Goal: Task Accomplishment & Management: Use online tool/utility

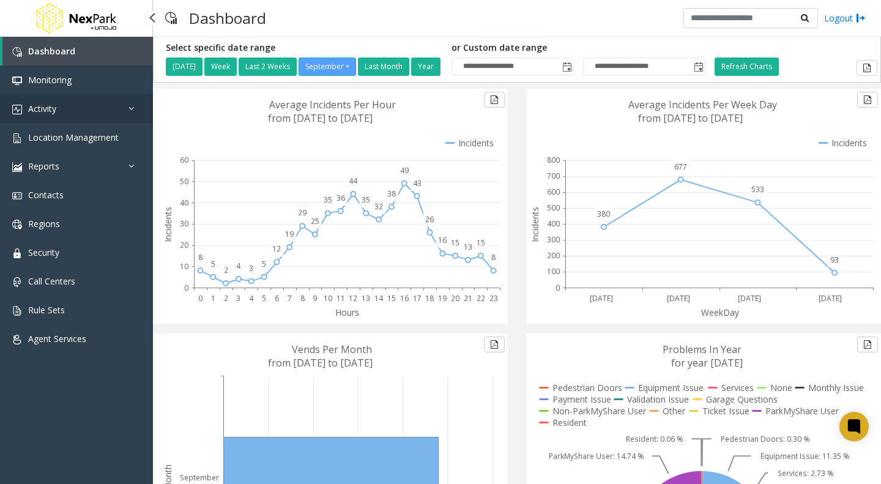
click at [49, 102] on link "Activity" at bounding box center [76, 108] width 153 height 29
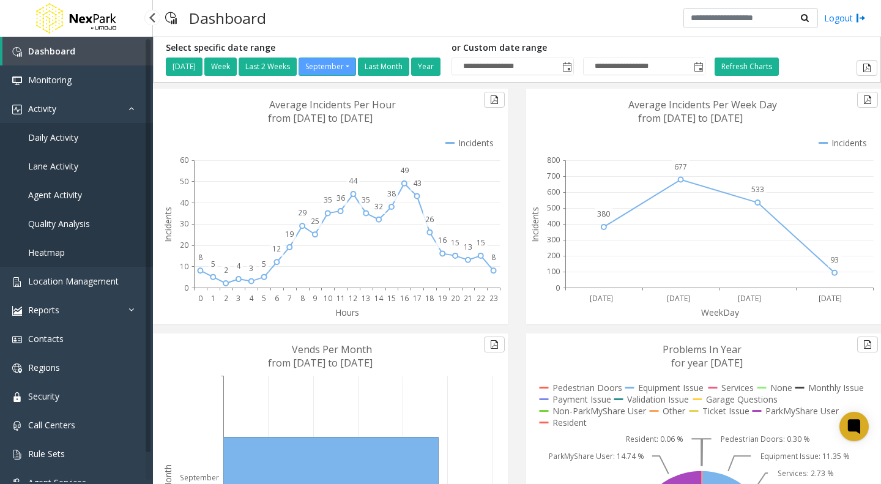
click at [47, 138] on span "Daily Activity" at bounding box center [53, 137] width 50 height 12
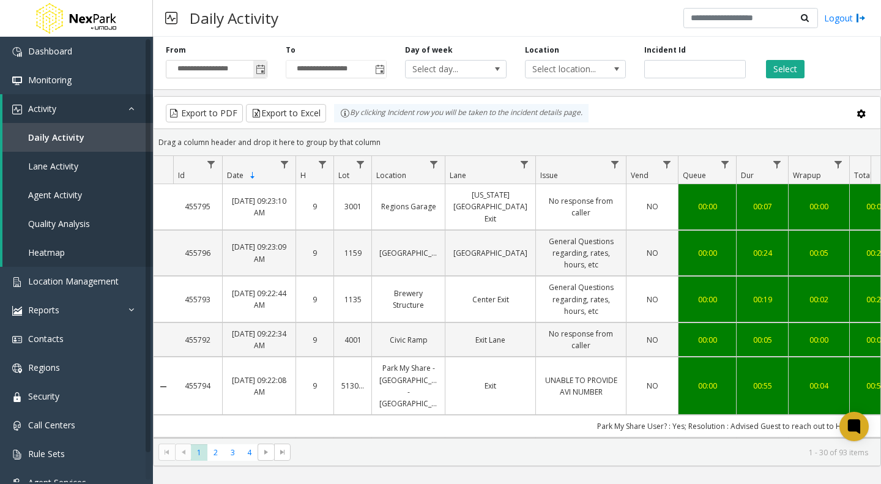
click at [257, 68] on span "Toggle popup" at bounding box center [261, 70] width 10 height 10
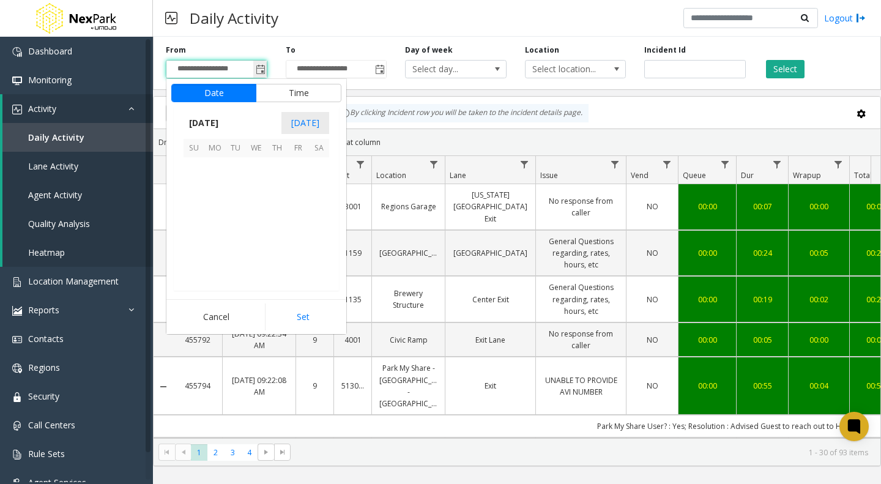
scroll to position [219492, 0]
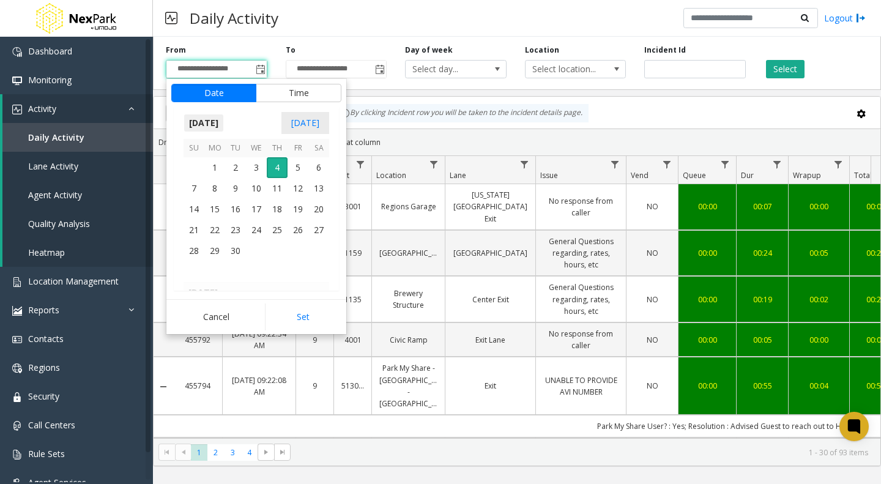
click at [205, 126] on span "[DATE]" at bounding box center [203, 123] width 40 height 18
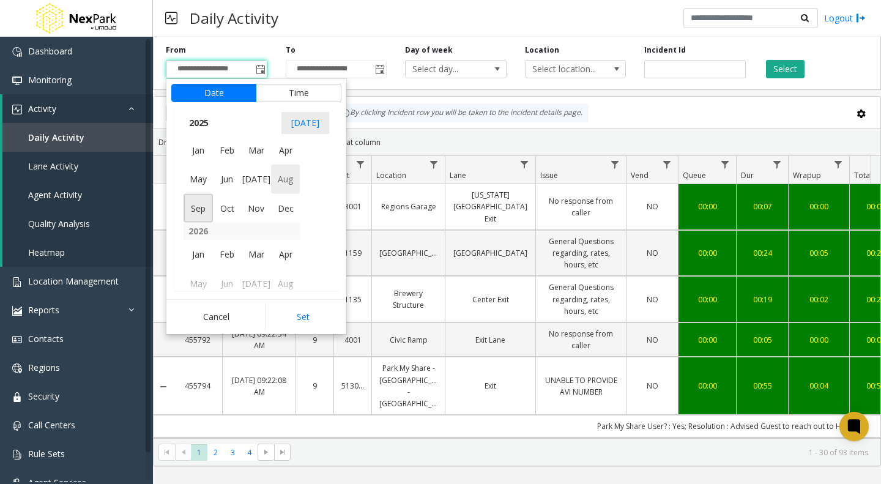
click at [276, 180] on span "Aug" at bounding box center [285, 179] width 29 height 29
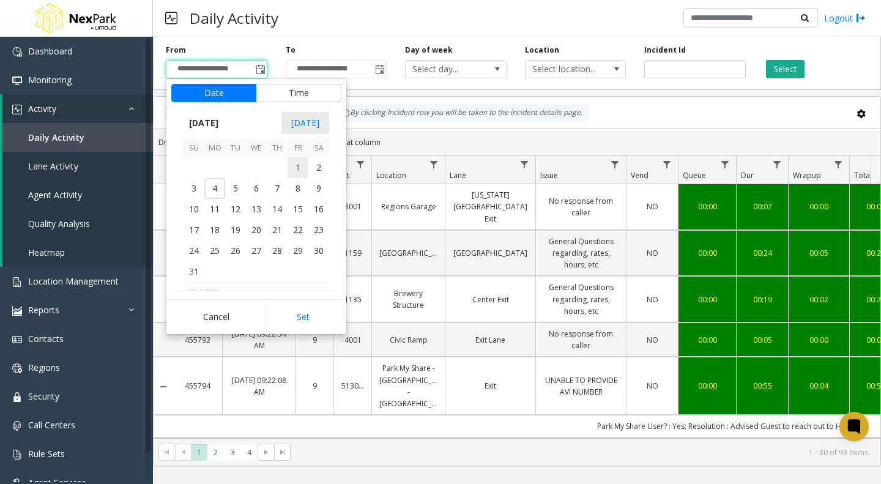
click at [297, 168] on span "1" at bounding box center [297, 167] width 21 height 21
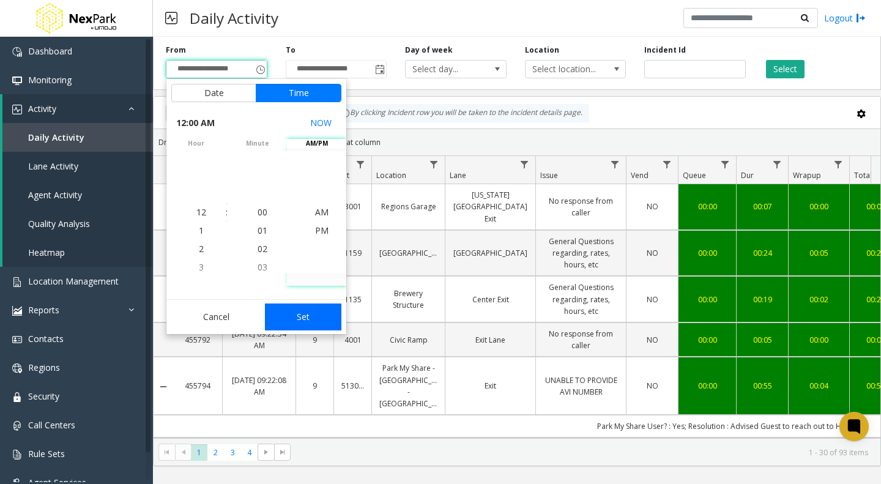
click at [303, 320] on button "Set" at bounding box center [303, 316] width 77 height 27
type input "**********"
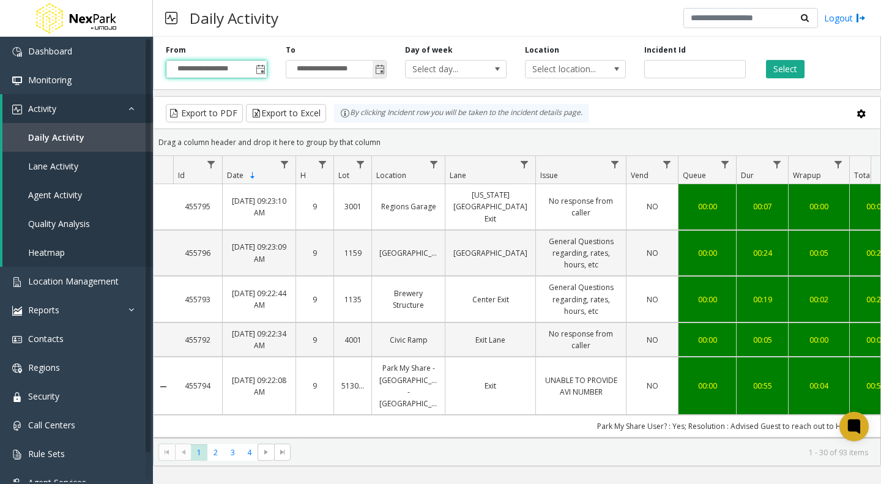
click at [377, 68] on span "Toggle popup" at bounding box center [380, 70] width 10 height 10
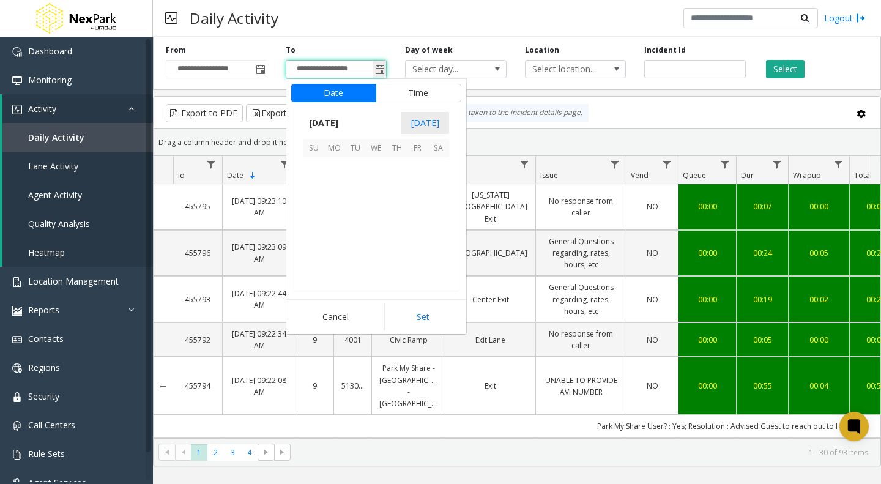
scroll to position [18, 0]
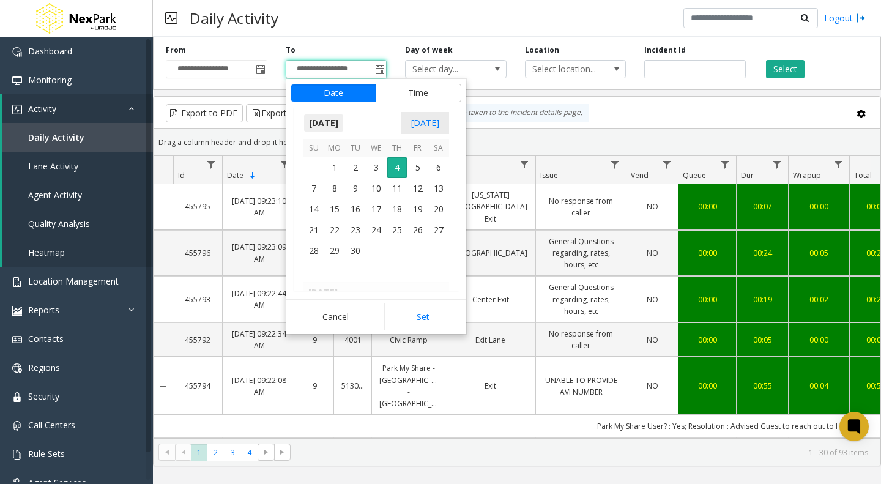
click at [335, 123] on span "[DATE]" at bounding box center [323, 123] width 40 height 18
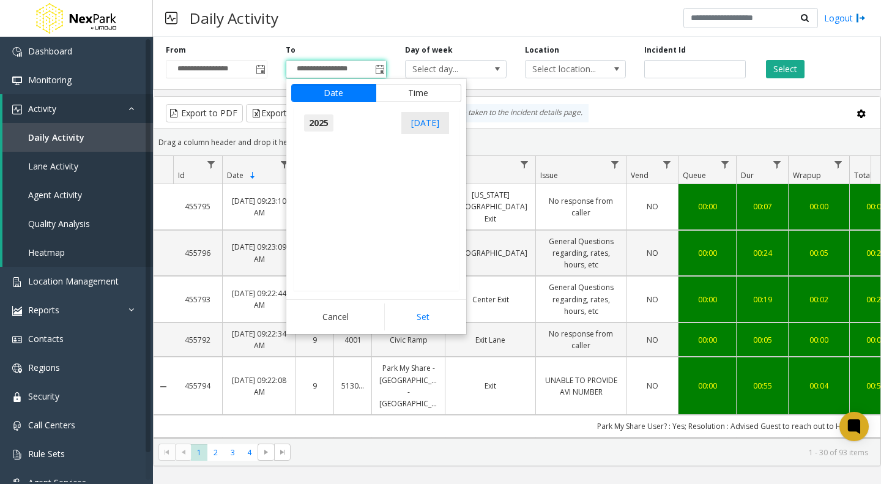
scroll to position [13055, 0]
click at [409, 182] on span "Aug" at bounding box center [404, 179] width 29 height 29
click at [313, 272] on span "31" at bounding box center [313, 271] width 21 height 21
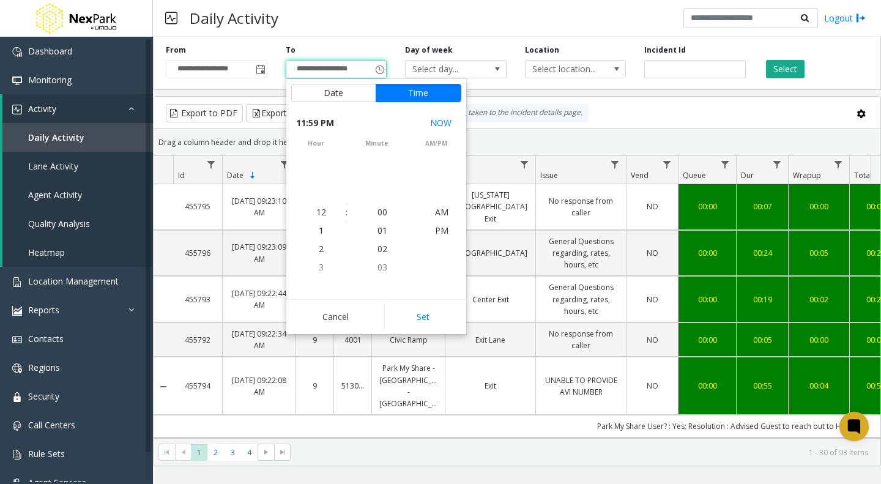
scroll to position [18, 0]
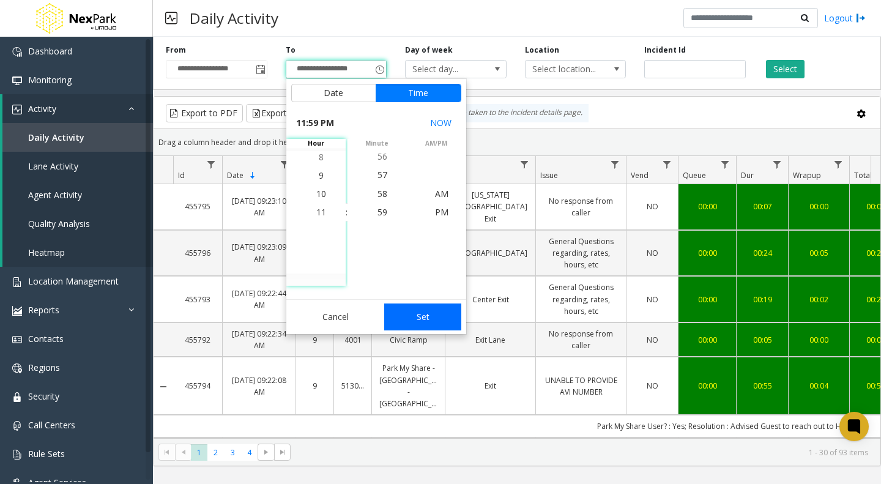
click at [418, 323] on button "Set" at bounding box center [422, 316] width 77 height 27
type input "**********"
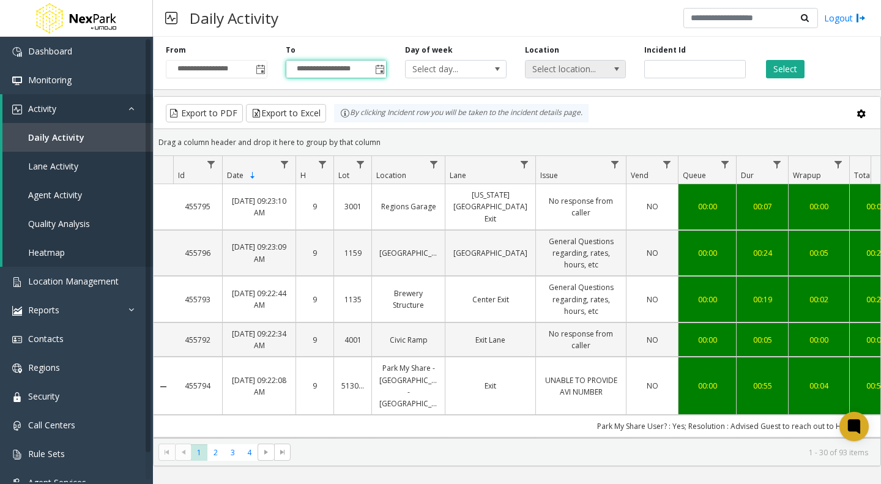
click at [616, 69] on span at bounding box center [617, 69] width 10 height 10
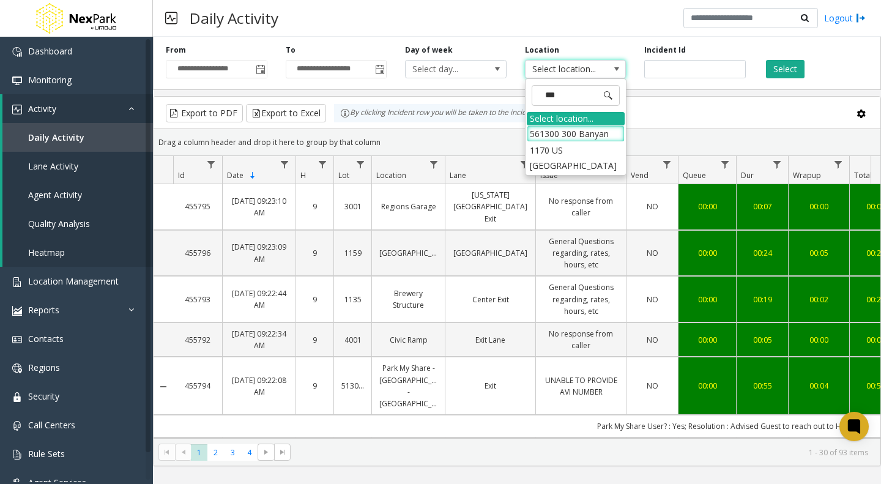
type input "****"
click at [555, 130] on li "561300 300 Banyan" at bounding box center [576, 133] width 98 height 17
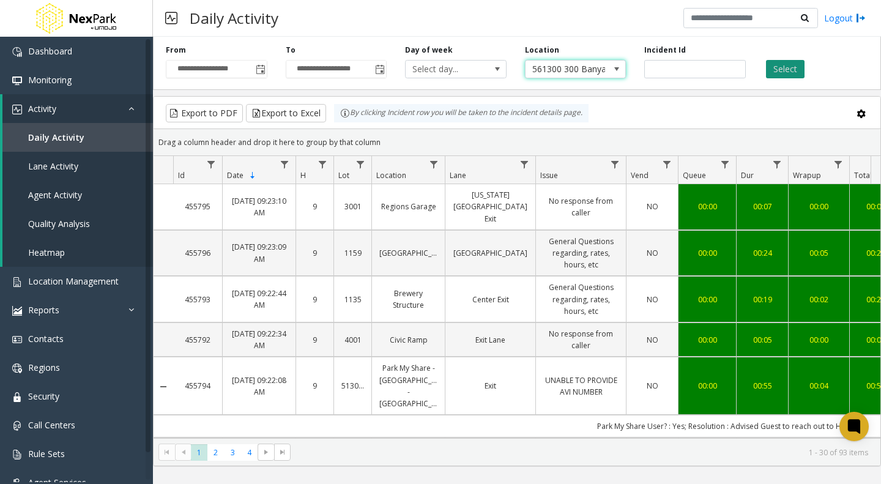
click at [772, 64] on button "Select" at bounding box center [785, 69] width 39 height 18
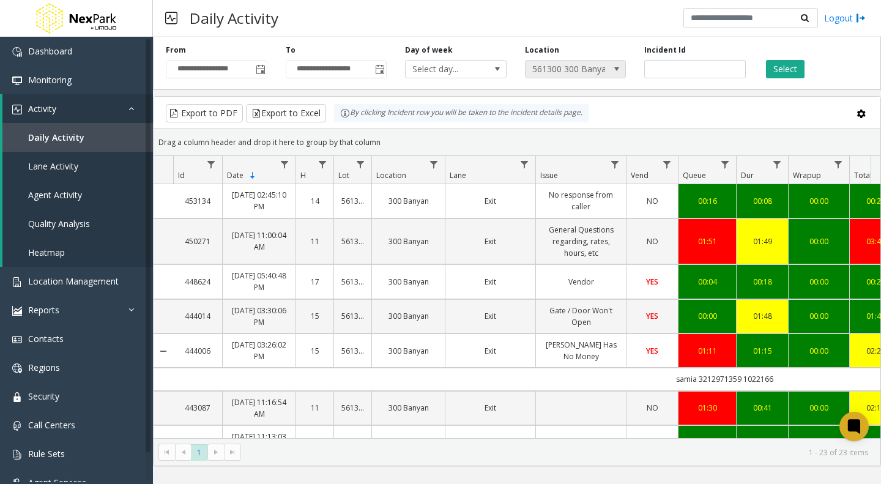
click at [586, 65] on span "561300 300 Banyan" at bounding box center [565, 69] width 80 height 17
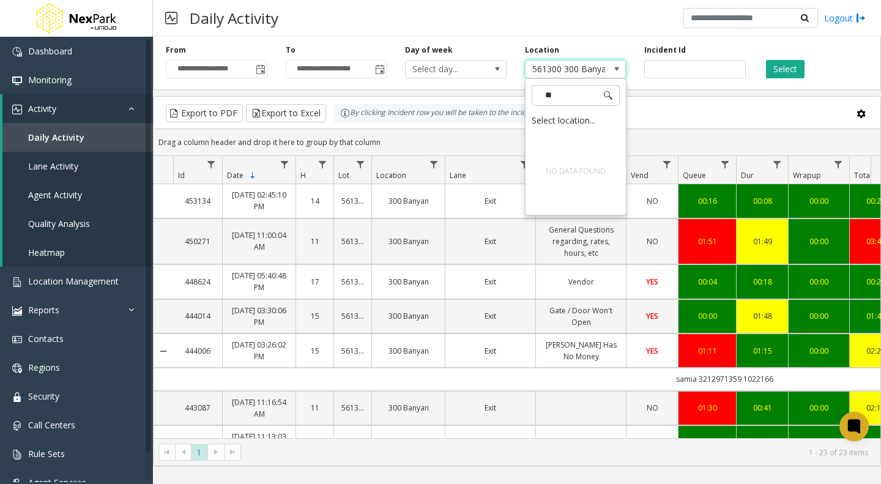
type input "*"
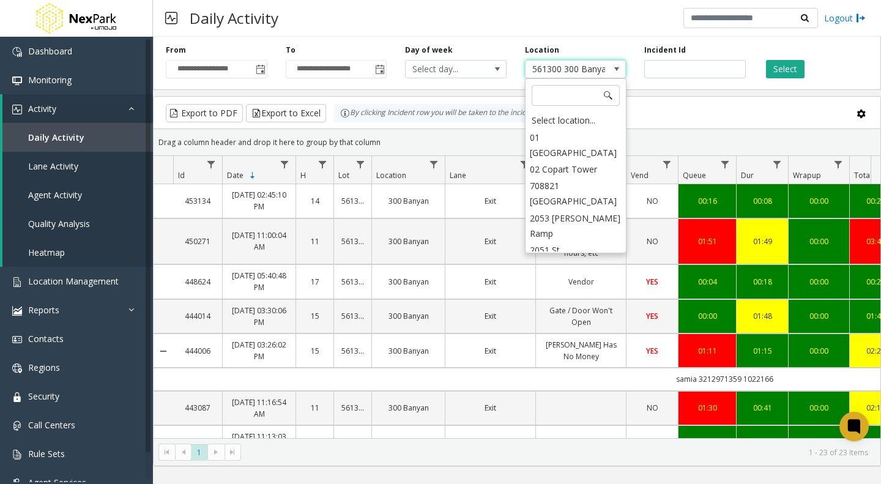
scroll to position [812, 0]
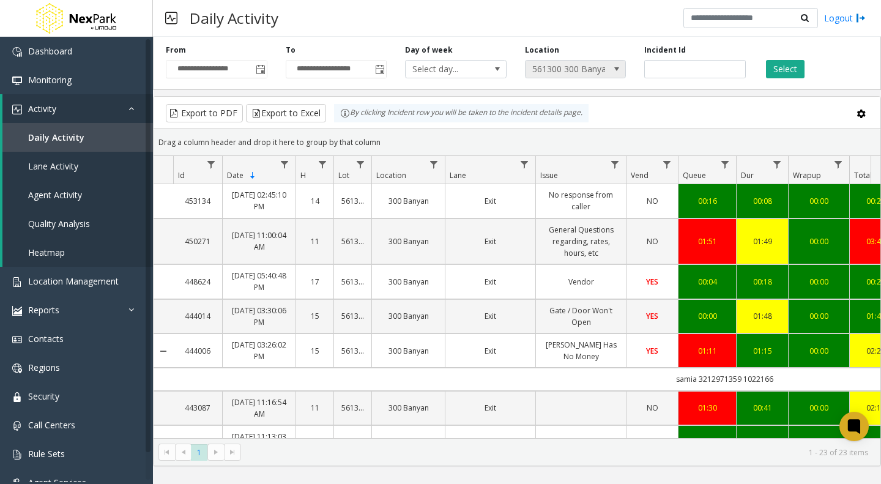
click at [597, 69] on span "561300 300 Banyan" at bounding box center [565, 69] width 80 height 17
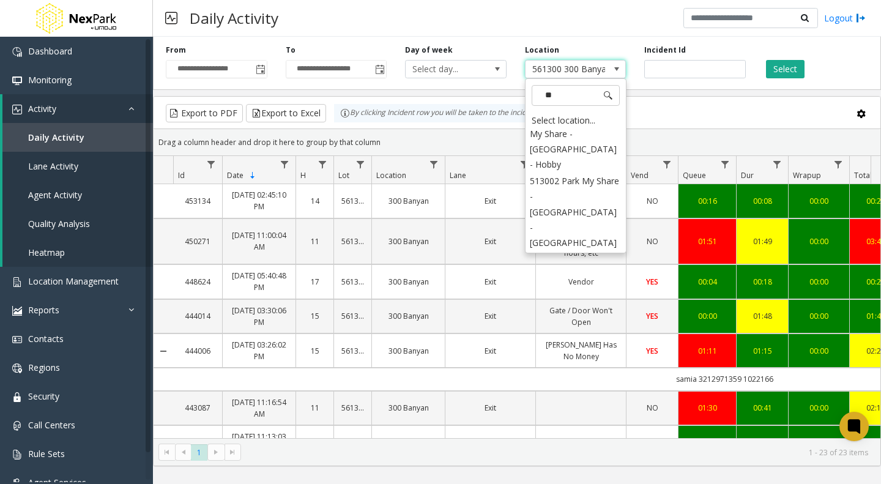
scroll to position [0, 0]
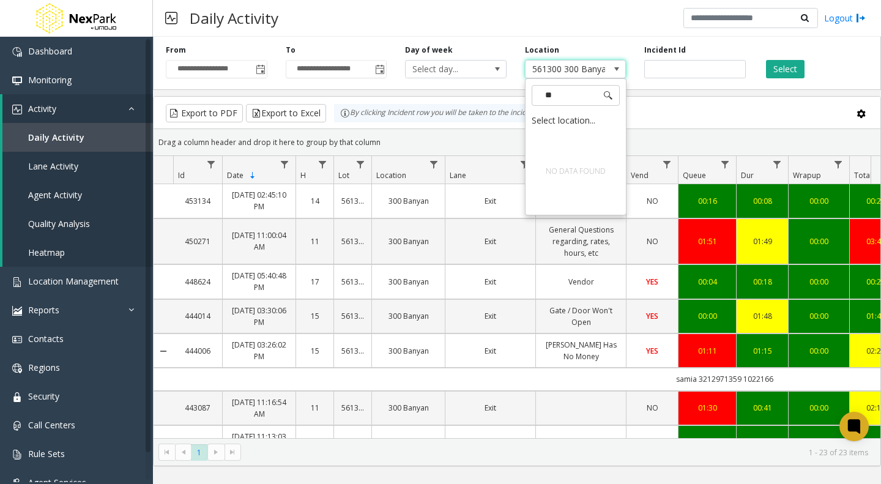
type input "*"
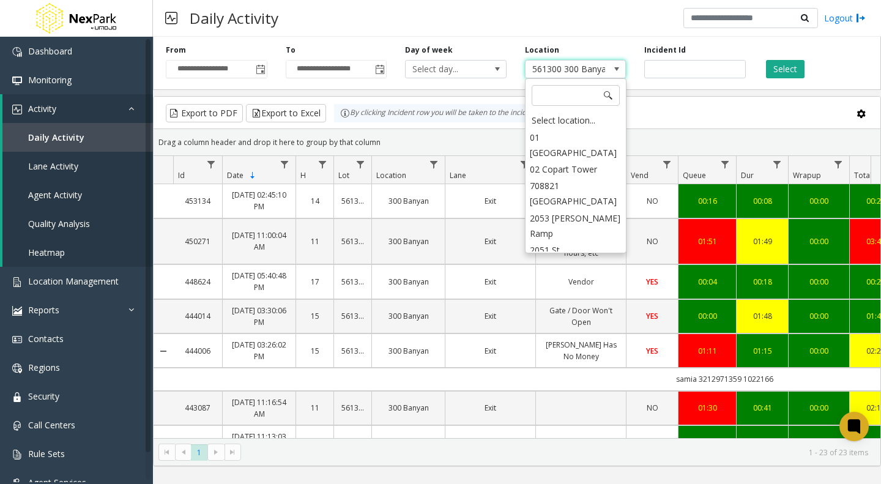
scroll to position [812, 0]
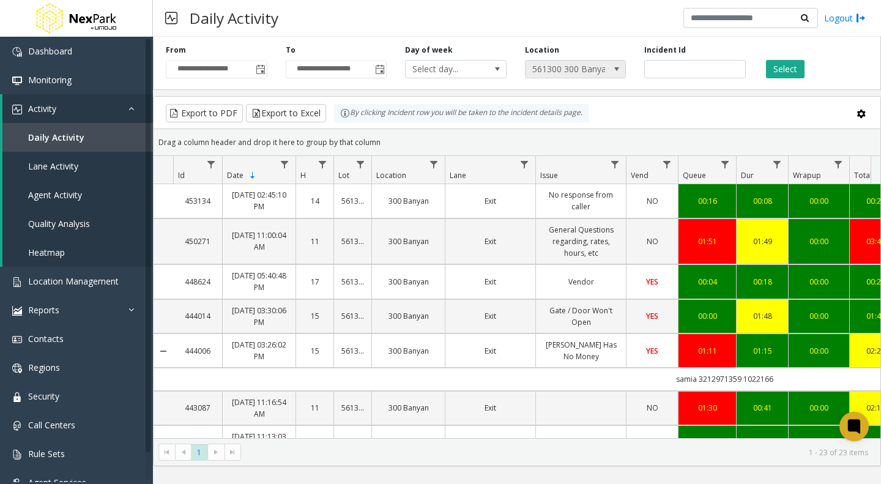
click at [601, 66] on span "561300 300 Banyan" at bounding box center [565, 69] width 80 height 17
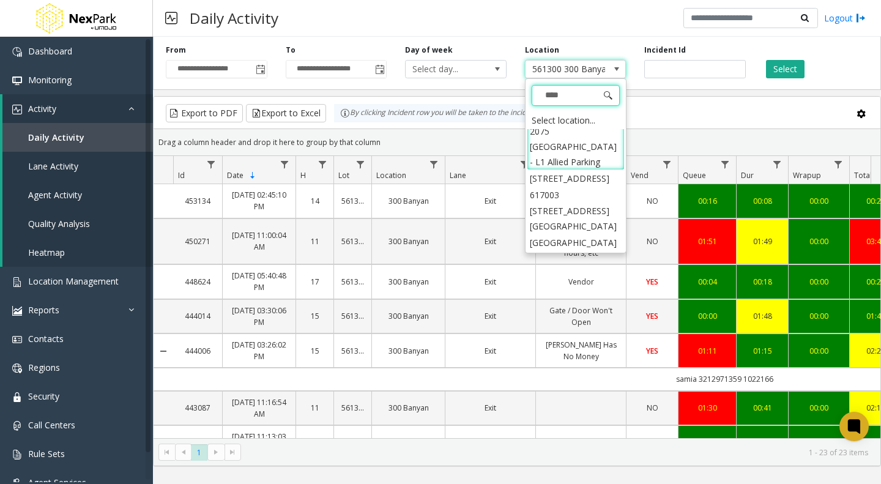
scroll to position [0, 0]
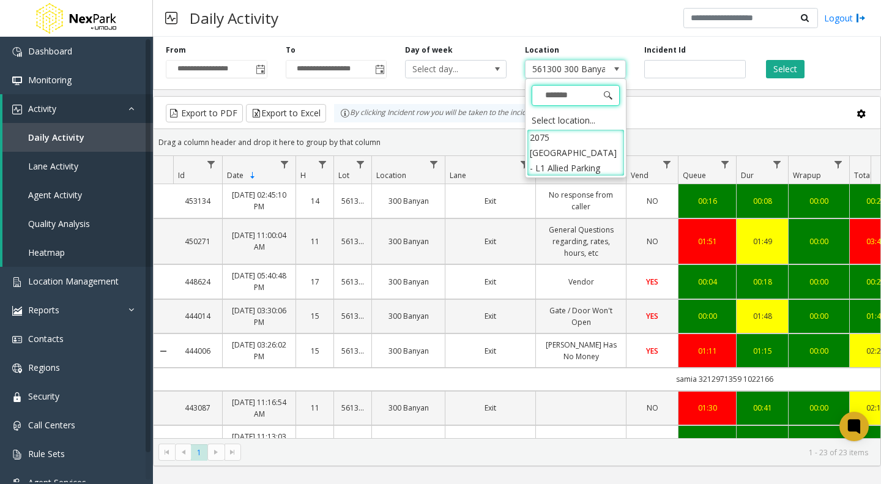
type input "********"
click at [531, 147] on li "2075 [GEOGRAPHIC_DATA] - L1 Allied Parking" at bounding box center [576, 153] width 98 height 48
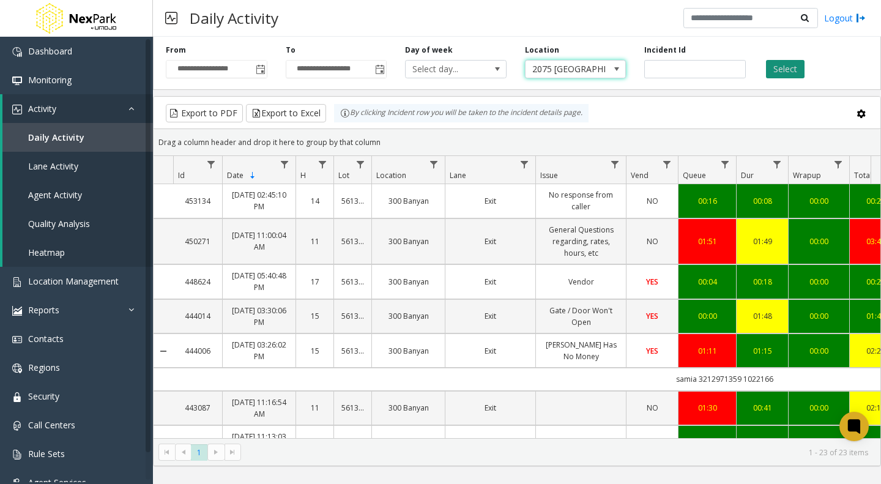
click at [790, 65] on button "Select" at bounding box center [785, 69] width 39 height 18
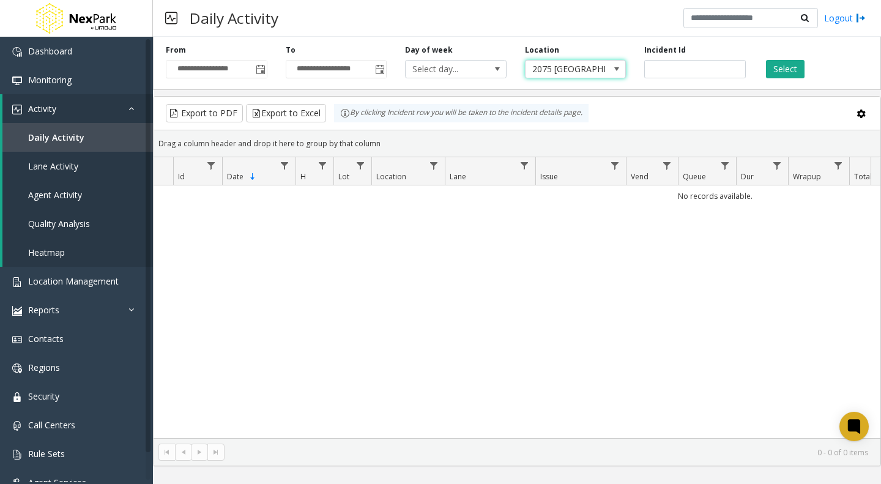
click at [560, 70] on span "2075 [GEOGRAPHIC_DATA] - L1 Allied Parking" at bounding box center [565, 69] width 80 height 17
type input "****"
click at [548, 144] on li "[GEOGRAPHIC_DATA]" at bounding box center [576, 137] width 98 height 17
click at [782, 67] on button "Select" at bounding box center [785, 69] width 39 height 18
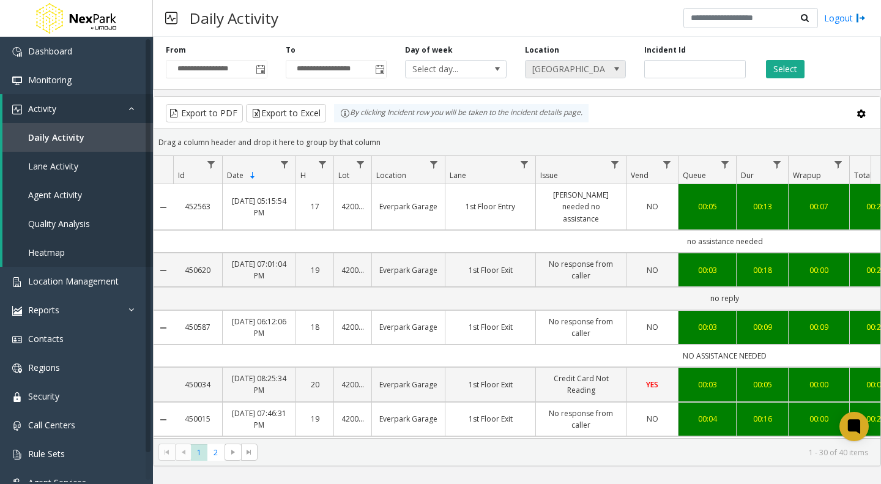
click at [548, 67] on span "[GEOGRAPHIC_DATA]" at bounding box center [565, 69] width 80 height 17
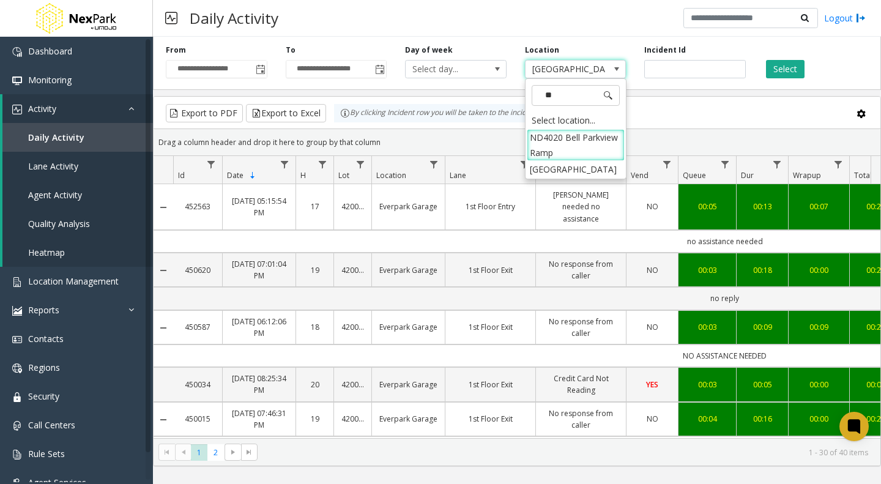
type input "*"
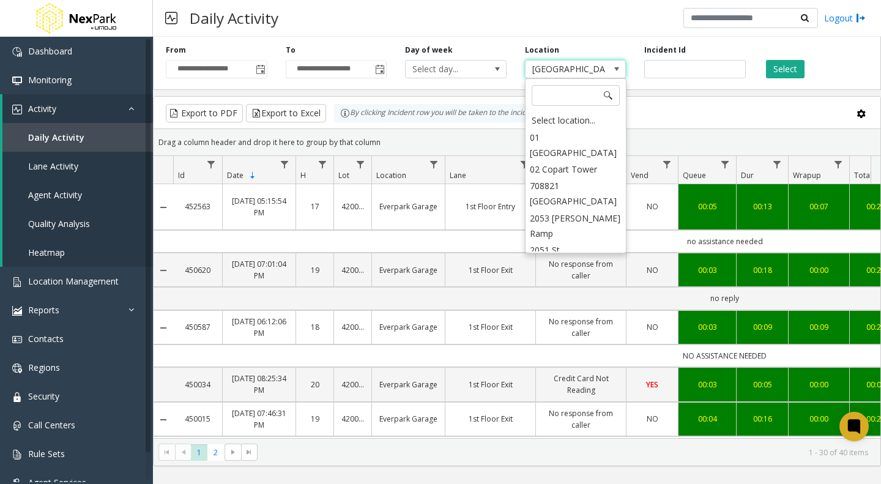
scroll to position [891, 0]
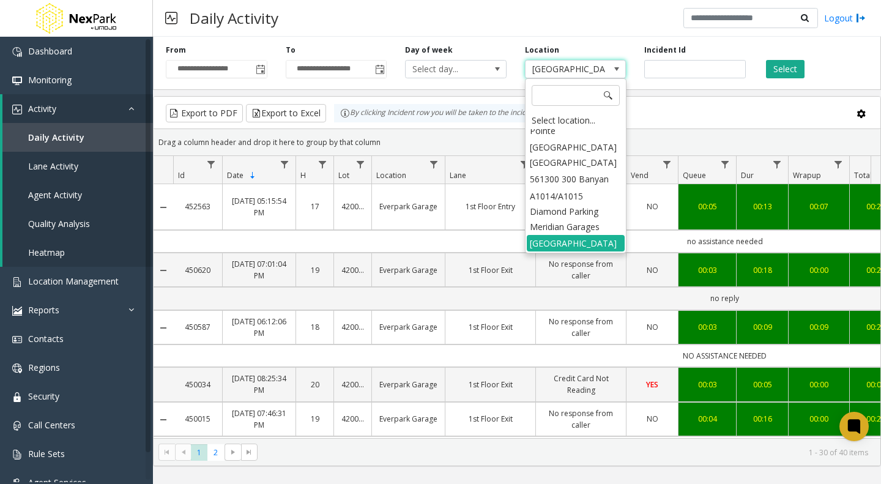
click at [453, 26] on div "Daily Activity Logout" at bounding box center [517, 18] width 728 height 37
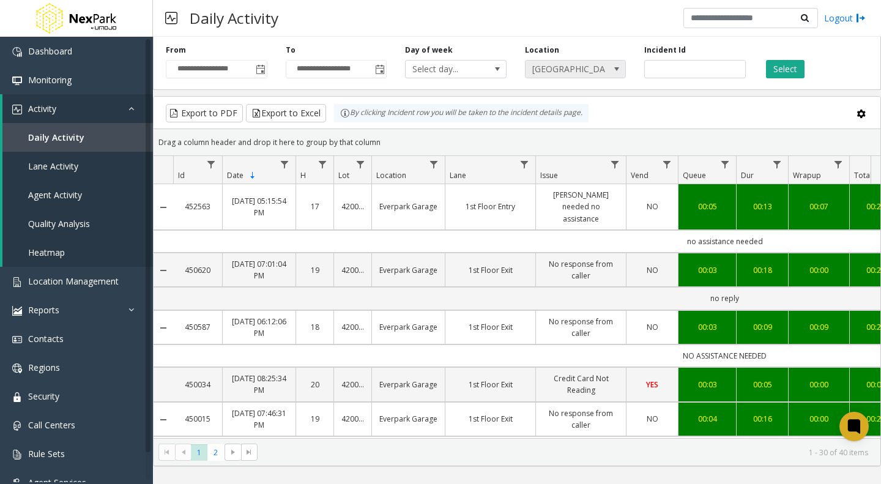
click at [580, 65] on span "[GEOGRAPHIC_DATA]" at bounding box center [565, 69] width 80 height 17
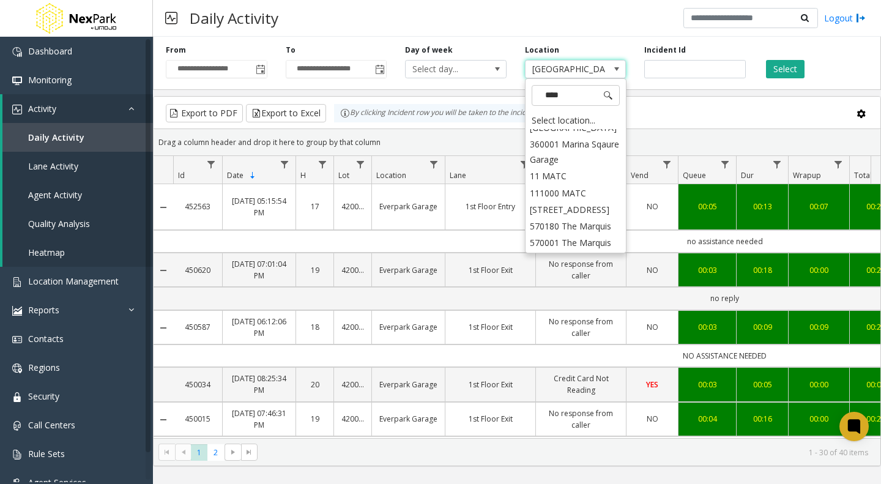
type input "*****"
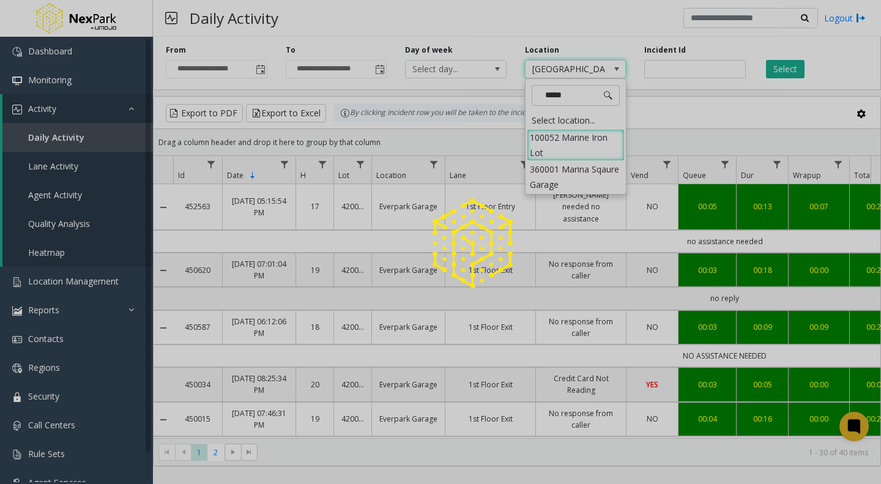
scroll to position [0, 0]
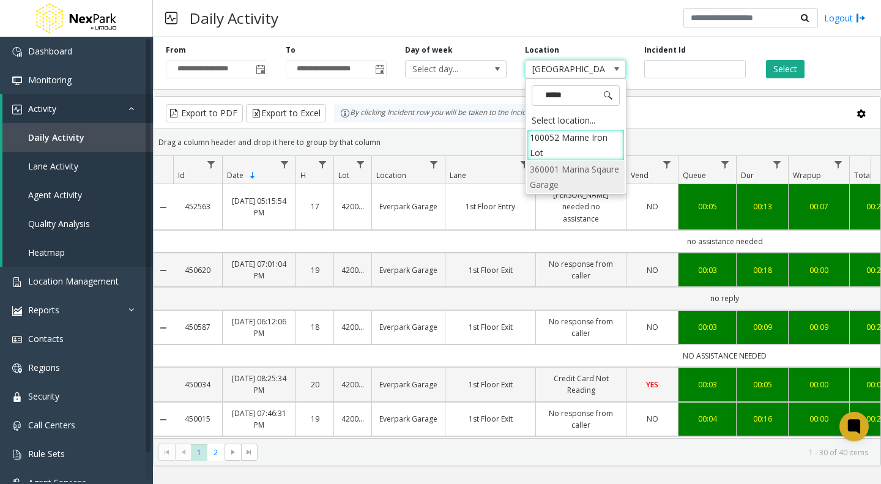
click at [554, 174] on li "360001 Marina Sqaure Garage" at bounding box center [576, 177] width 98 height 32
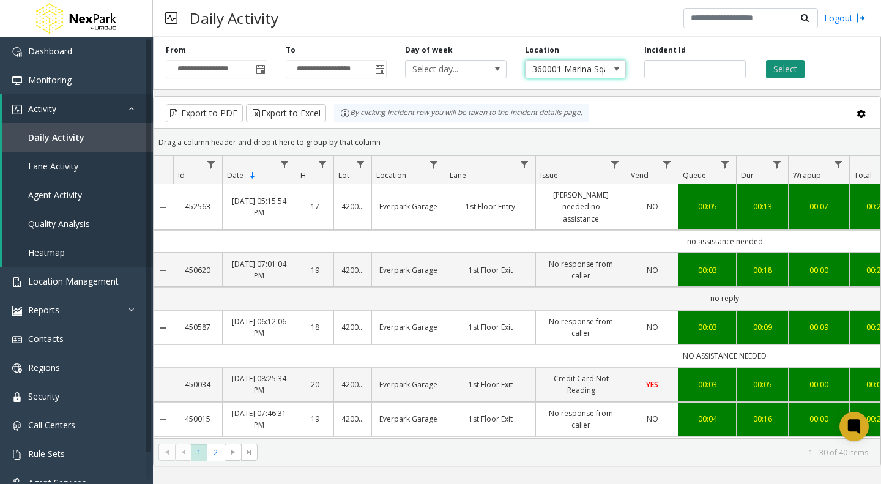
click at [780, 69] on button "Select" at bounding box center [785, 69] width 39 height 18
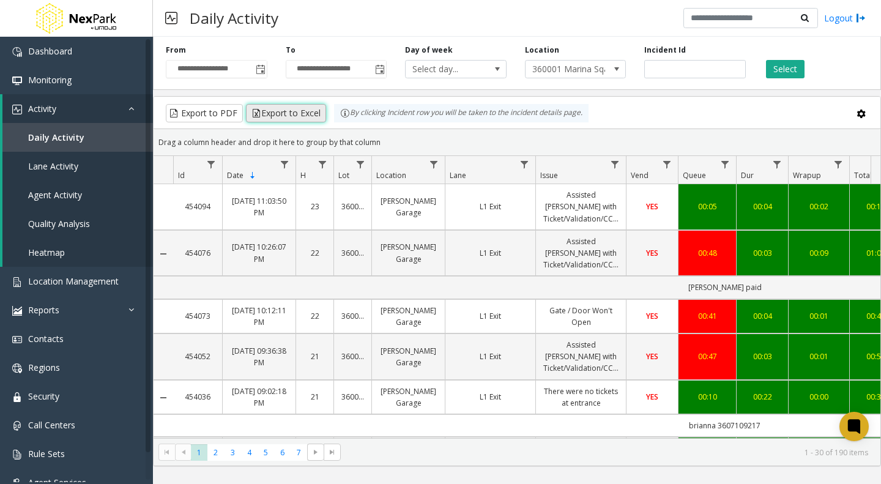
click at [273, 109] on button "Export to Excel" at bounding box center [286, 113] width 80 height 18
click at [584, 61] on span "360001 Marina Sqaure Garage" at bounding box center [565, 69] width 80 height 17
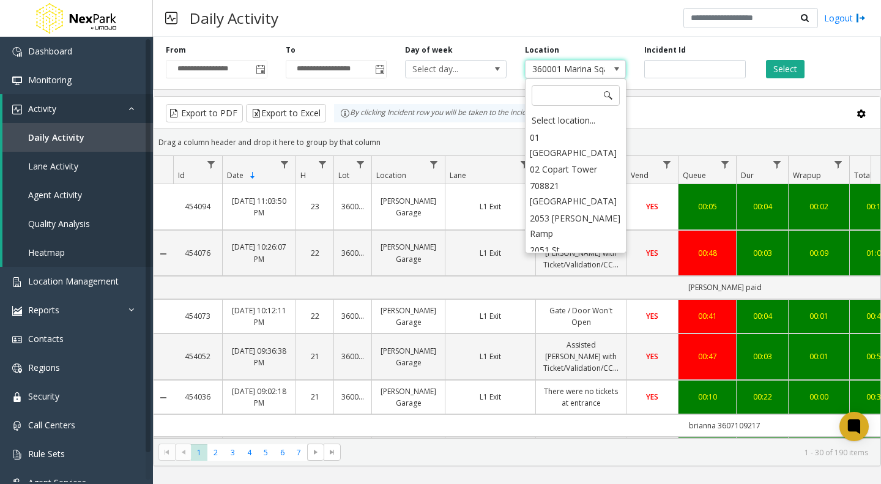
scroll to position [1100, 0]
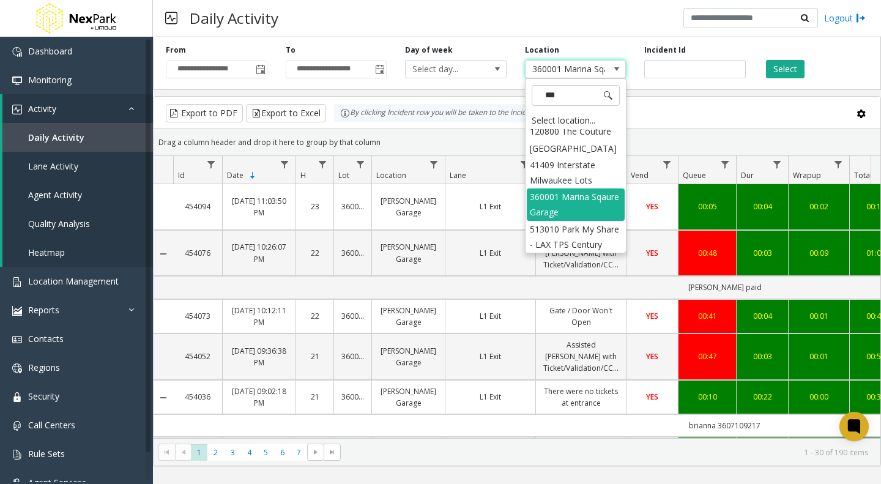
type input "****"
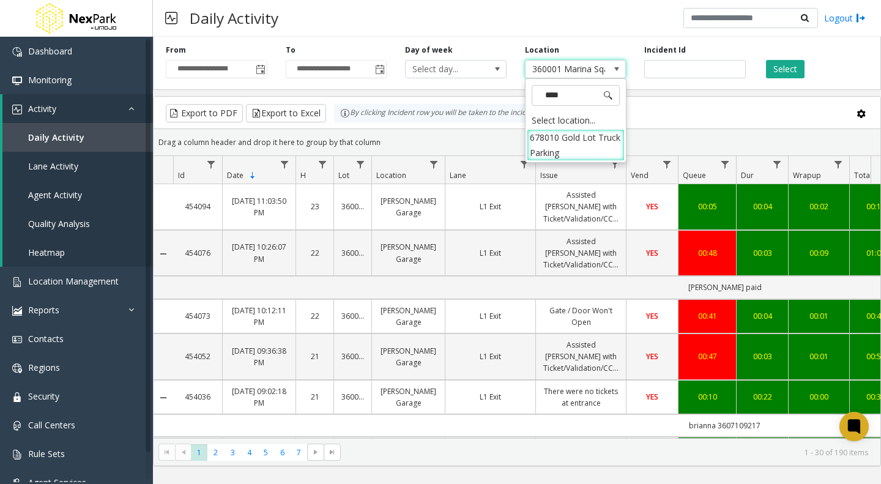
scroll to position [0, 0]
click at [554, 138] on li "678010 Gold Lot Truck Parking" at bounding box center [576, 145] width 98 height 32
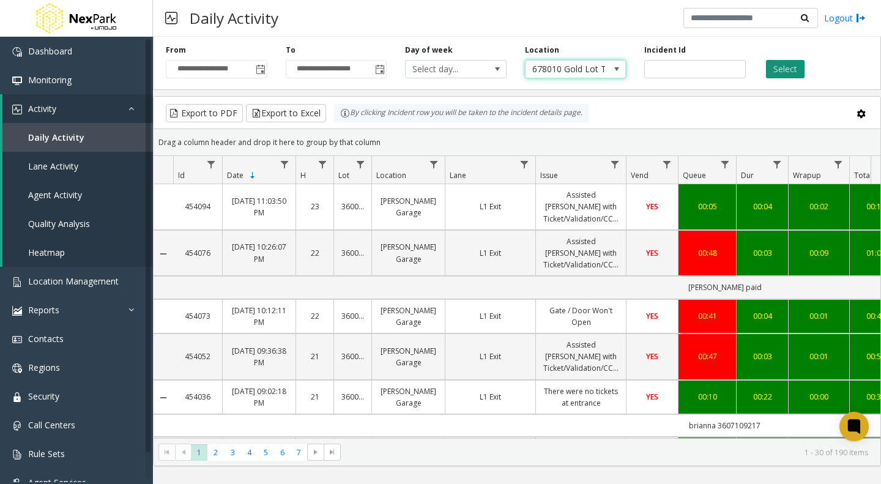
click at [783, 65] on button "Select" at bounding box center [785, 69] width 39 height 18
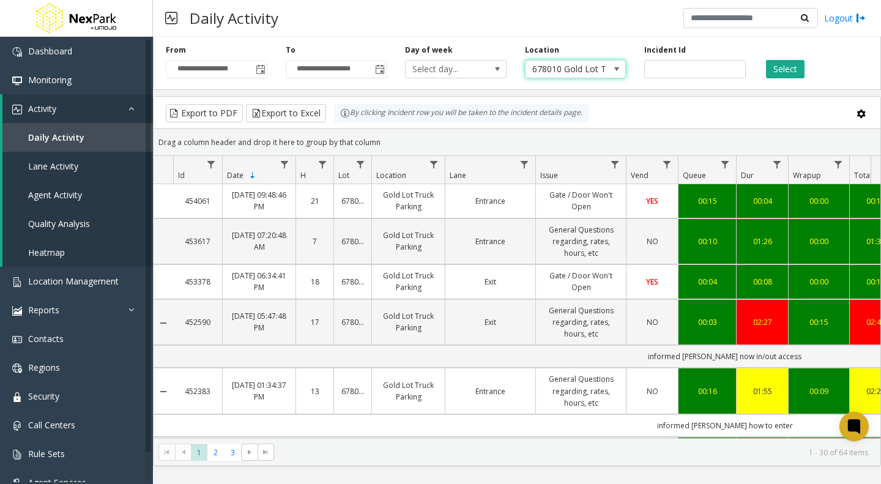
click at [539, 67] on span "678010 Gold Lot Truck Parking" at bounding box center [565, 69] width 80 height 17
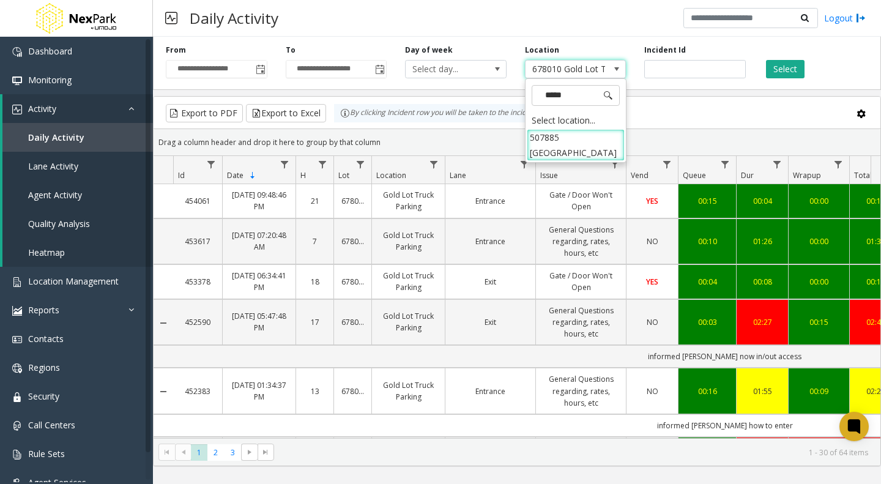
type input "******"
click at [544, 144] on li "507885 [GEOGRAPHIC_DATA]" at bounding box center [576, 145] width 98 height 32
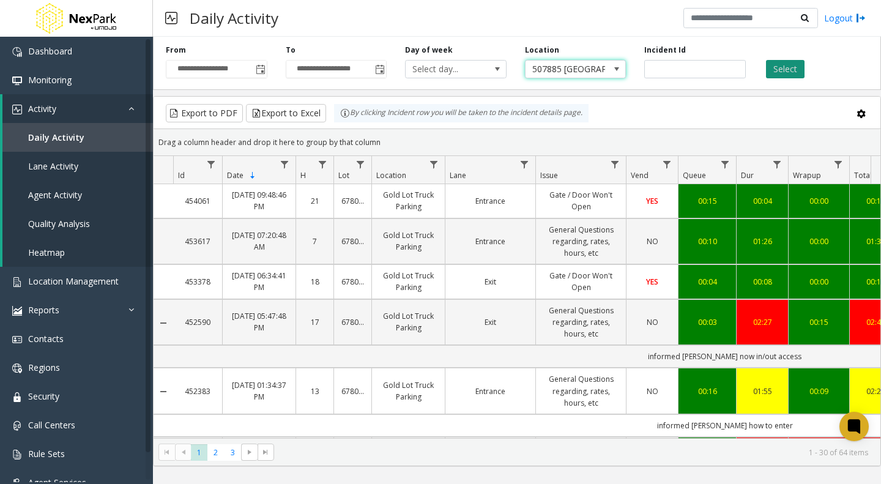
click at [780, 62] on button "Select" at bounding box center [785, 69] width 39 height 18
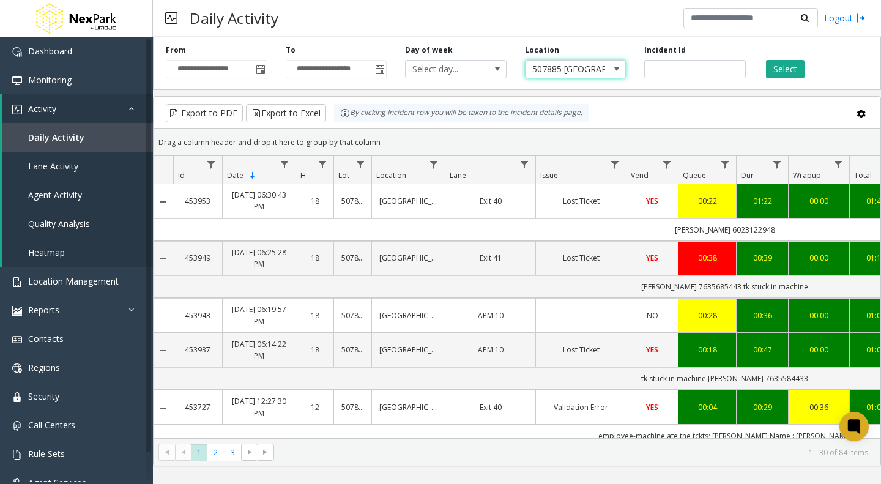
click at [569, 71] on span "507885 [GEOGRAPHIC_DATA]" at bounding box center [565, 69] width 80 height 17
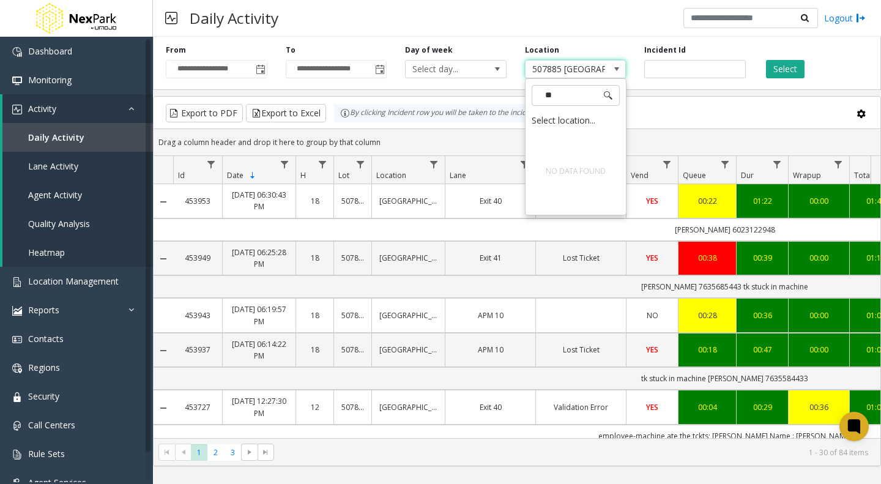
type input "*"
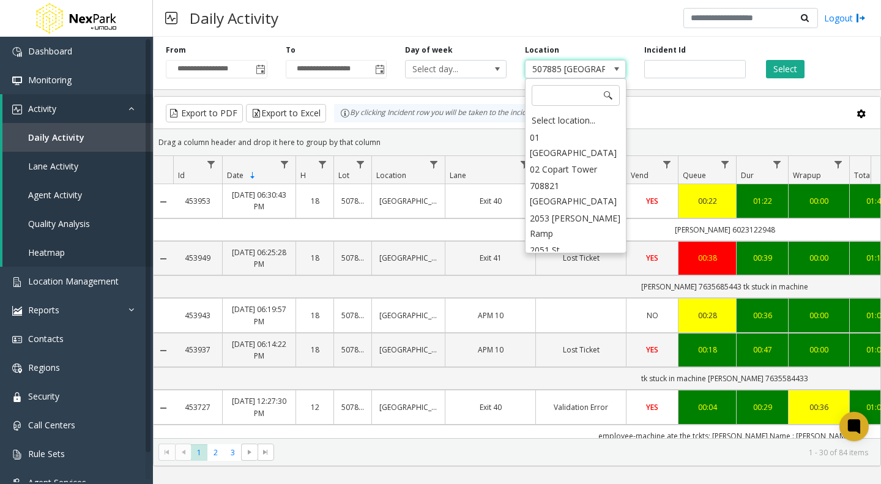
scroll to position [2257, 0]
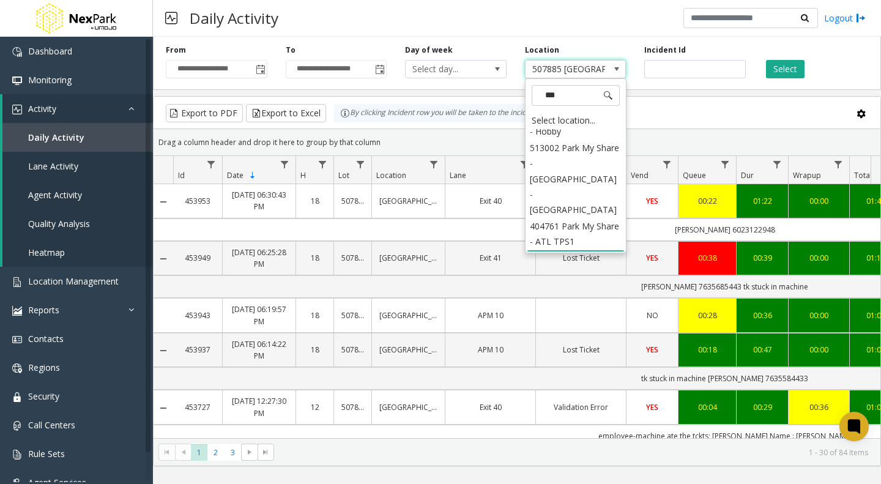
type input "****"
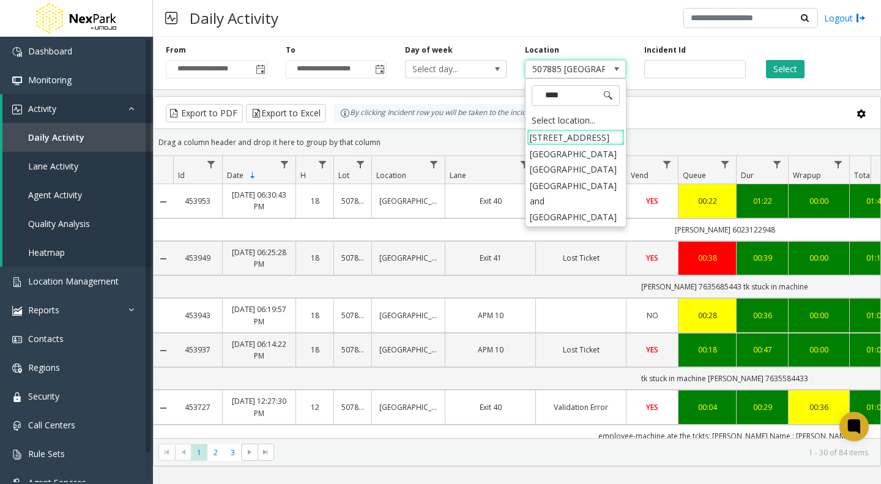
scroll to position [0, 0]
click at [583, 165] on li "[GEOGRAPHIC_DATA] [GEOGRAPHIC_DATA]" at bounding box center [576, 162] width 98 height 32
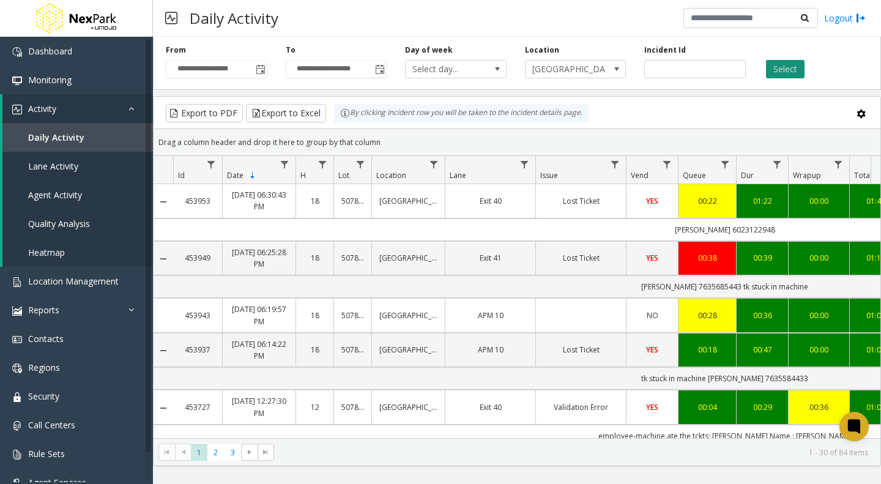
click at [779, 65] on button "Select" at bounding box center [785, 69] width 39 height 18
